Goal: Task Accomplishment & Management: Use online tool/utility

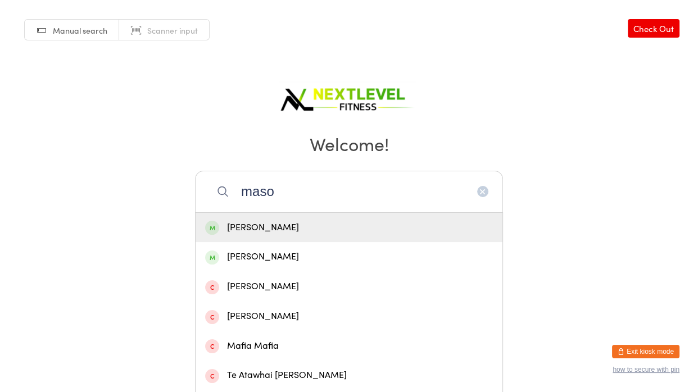
type input "maso"
click at [277, 224] on div "[PERSON_NAME]" at bounding box center [349, 227] width 288 height 15
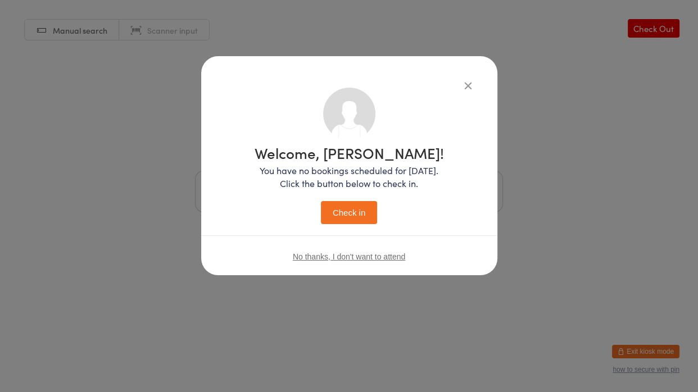
click at [343, 222] on button "Check in" at bounding box center [349, 212] width 56 height 23
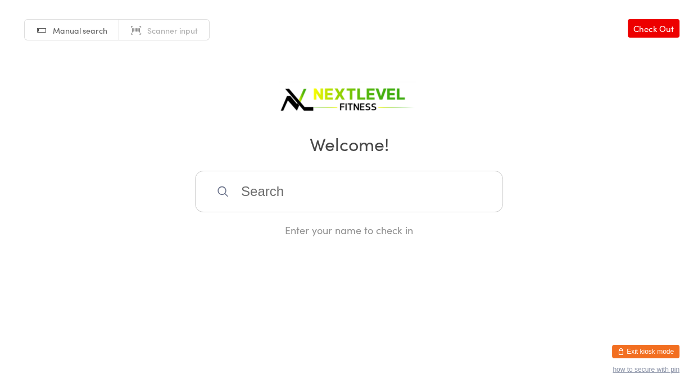
click at [329, 185] on input "search" at bounding box center [349, 192] width 308 height 42
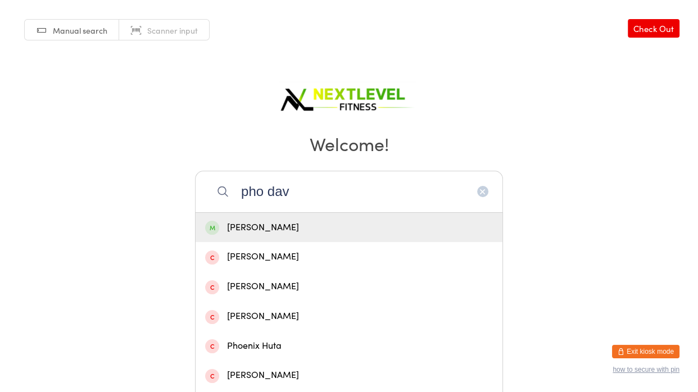
type input "pho dav"
click at [326, 229] on div "[PERSON_NAME]" at bounding box center [349, 227] width 288 height 15
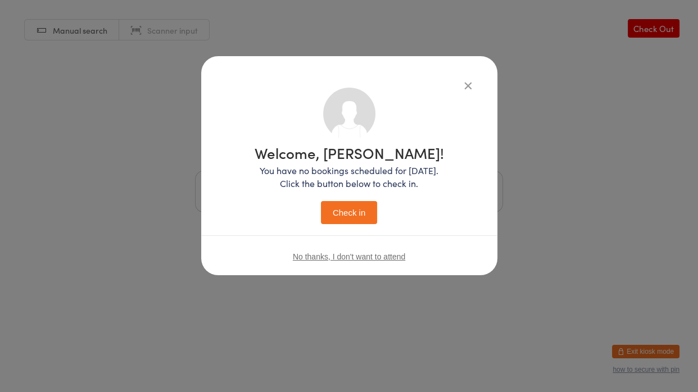
click at [342, 210] on button "Check in" at bounding box center [349, 212] width 56 height 23
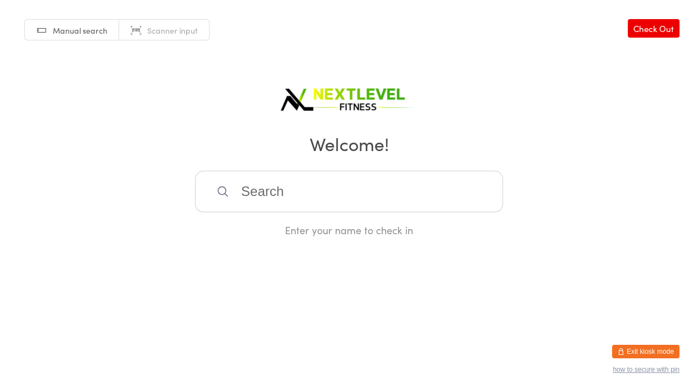
click at [342, 210] on input "search" at bounding box center [349, 192] width 308 height 42
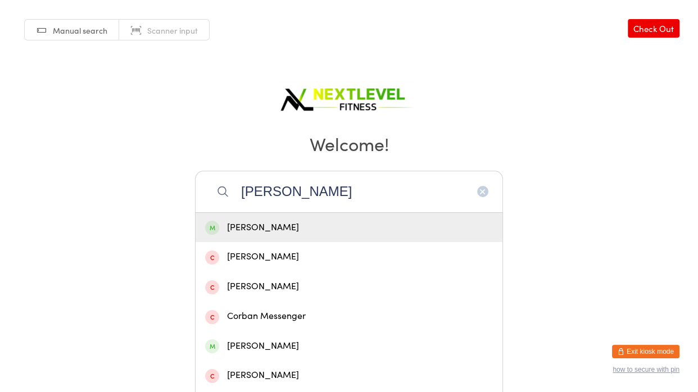
type input "[PERSON_NAME]"
click at [288, 221] on div "[PERSON_NAME]" at bounding box center [349, 227] width 288 height 15
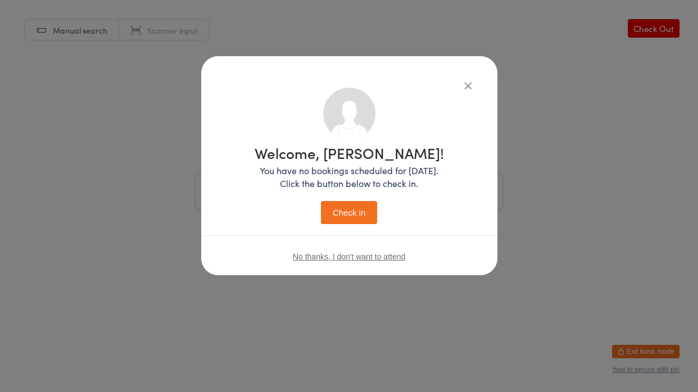
click at [343, 209] on button "Check in" at bounding box center [349, 212] width 56 height 23
